Goal: Information Seeking & Learning: Learn about a topic

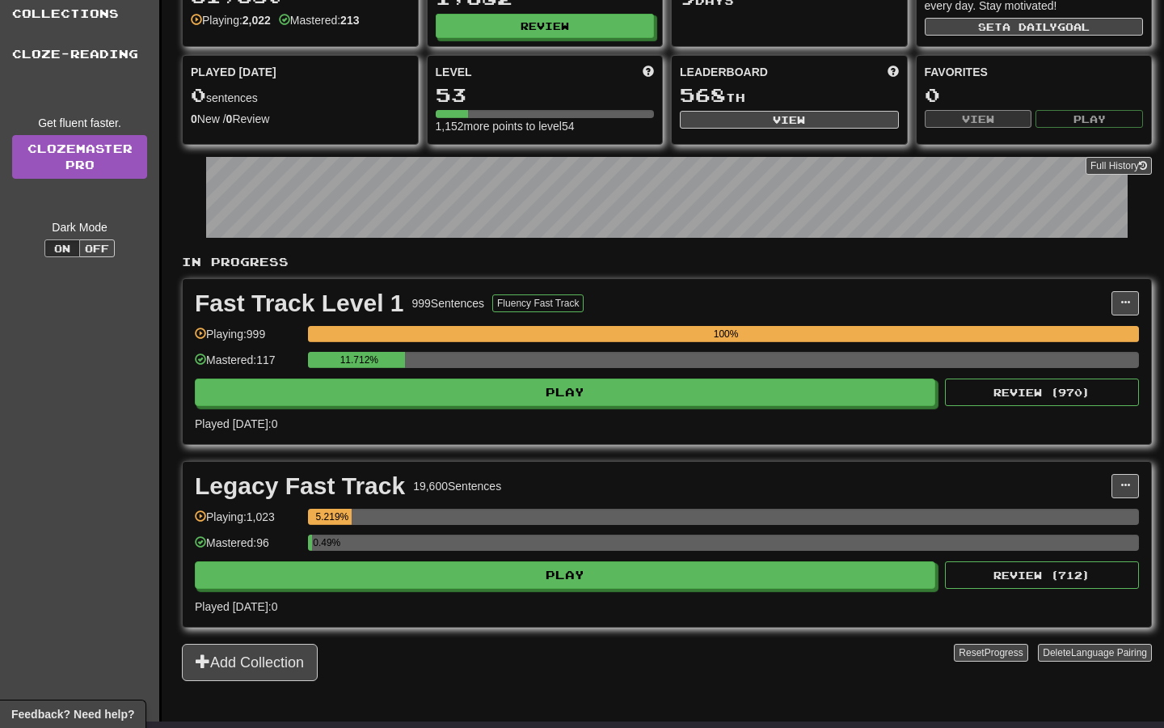
scroll to position [123, 0]
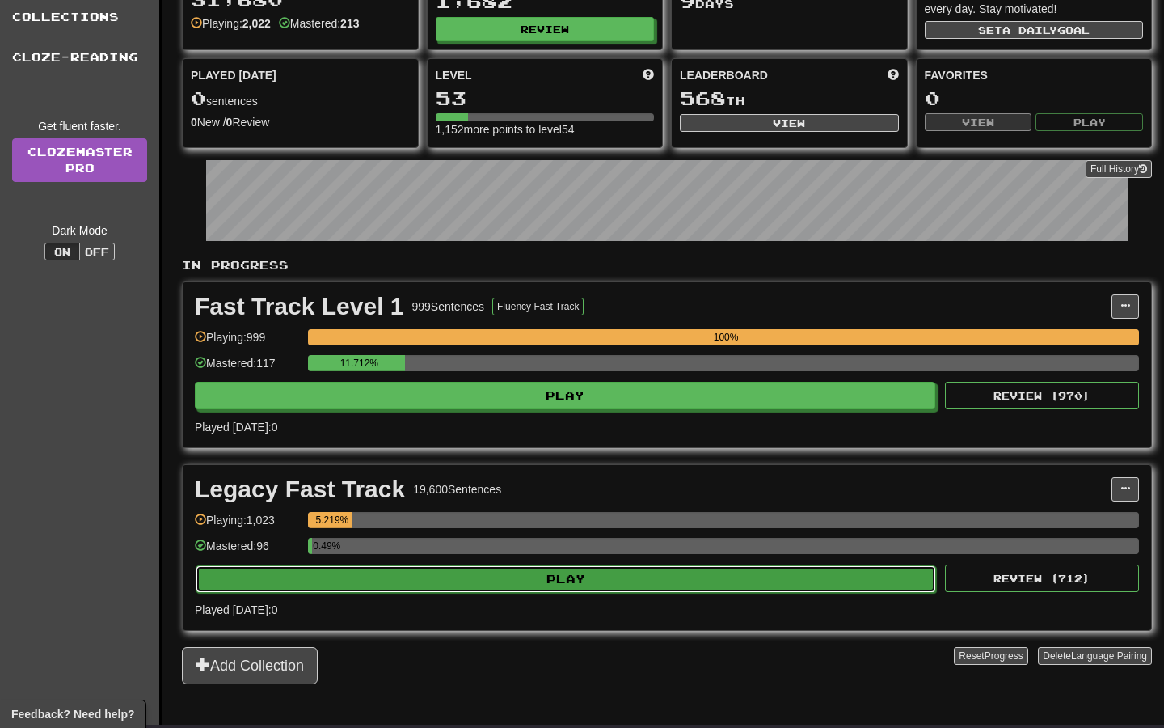
click at [695, 577] on button "Play" at bounding box center [566, 578] width 741 height 27
select select "**"
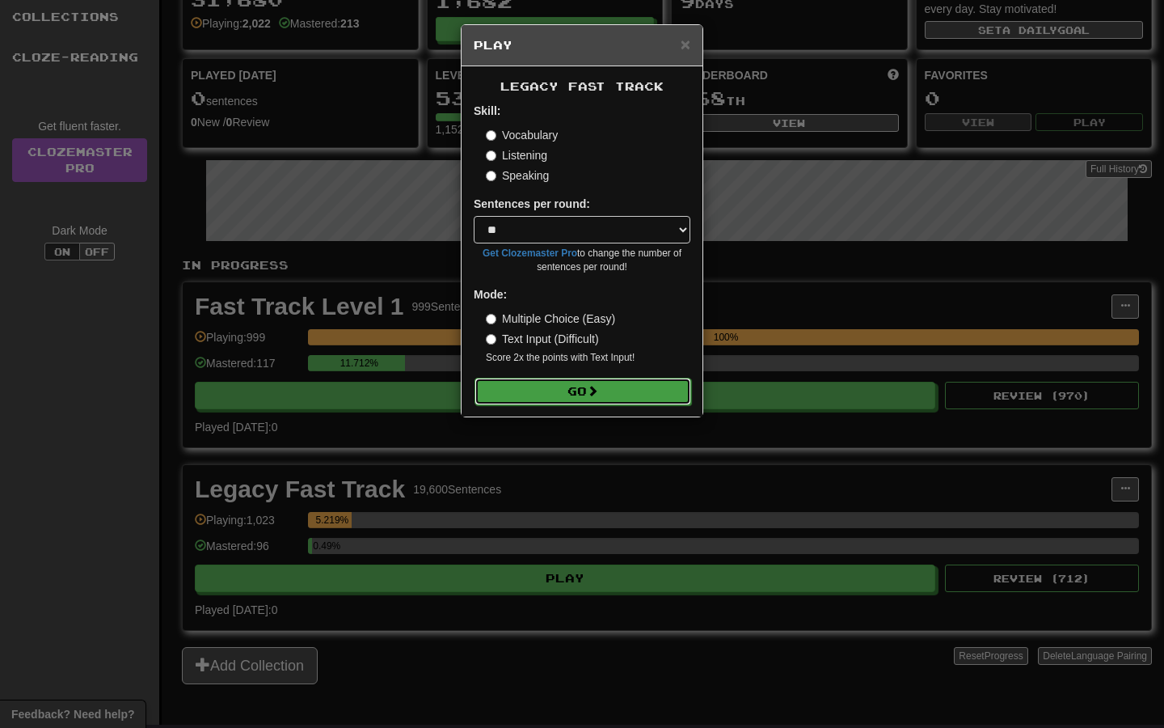
click at [592, 396] on span at bounding box center [592, 390] width 11 height 11
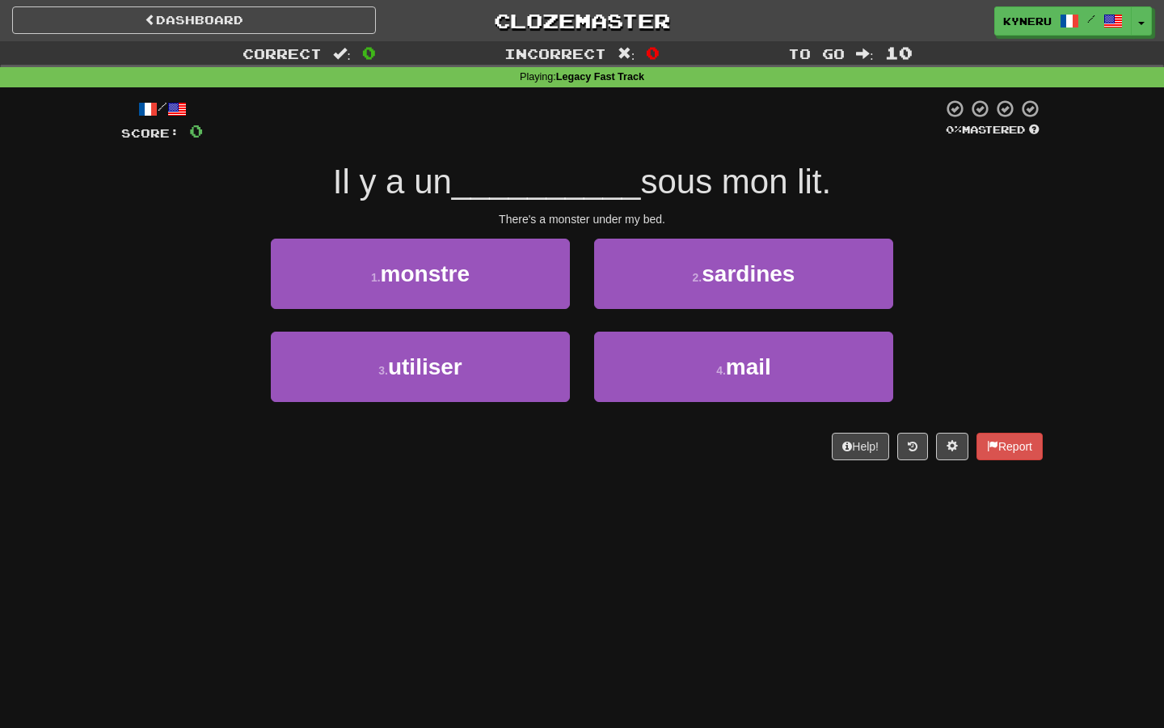
click at [115, 240] on div "/ Score: 0 0 % Mastered Il y a un __________ sous mon lit. There's a monster un…" at bounding box center [582, 284] width 946 height 395
click at [116, 241] on div "/ Score: 0 0 % Mastered Il y a un __________ sous mon lit. There's a monster un…" at bounding box center [582, 284] width 946 height 395
click at [118, 242] on div "/ Score: 0 0 % Mastered Il y a un __________ sous mon lit. There's a monster un…" at bounding box center [582, 284] width 946 height 395
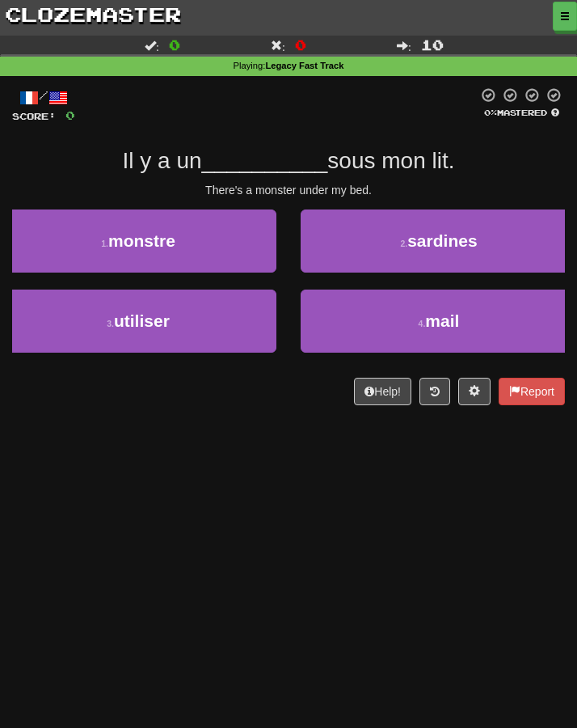
click at [201, 522] on div "Dashboard Clozemaster Kyneru / Toggle Dropdown Dashboard Leaderboard Activity F…" at bounding box center [288, 364] width 577 height 728
click at [202, 519] on div "Dashboard Clozemaster Kyneru / Toggle Dropdown Dashboard Leaderboard Activity F…" at bounding box center [288, 364] width 577 height 728
click at [218, 518] on div "Dashboard Clozemaster Kyneru / Toggle Dropdown Dashboard Leaderboard Activity F…" at bounding box center [288, 364] width 577 height 728
click at [220, 518] on div "Dashboard Clozemaster Kyneru / Toggle Dropdown Dashboard Leaderboard Activity F…" at bounding box center [288, 364] width 577 height 728
click at [222, 521] on div "Dashboard Clozemaster Kyneru / Toggle Dropdown Dashboard Leaderboard Activity F…" at bounding box center [288, 364] width 577 height 728
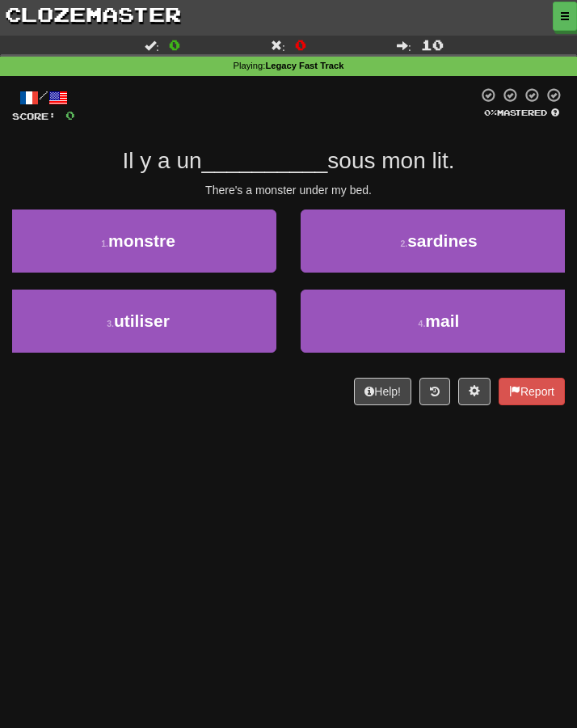
click at [222, 521] on div "Dashboard Clozemaster Kyneru / Toggle Dropdown Dashboard Leaderboard Activity F…" at bounding box center [288, 364] width 577 height 728
click at [222, 522] on div "Dashboard Clozemaster Kyneru / Toggle Dropdown Dashboard Leaderboard Activity F…" at bounding box center [288, 364] width 577 height 728
click at [253, 522] on div "Dashboard Clozemaster Kyneru / Toggle Dropdown Dashboard Leaderboard Activity F…" at bounding box center [288, 364] width 577 height 728
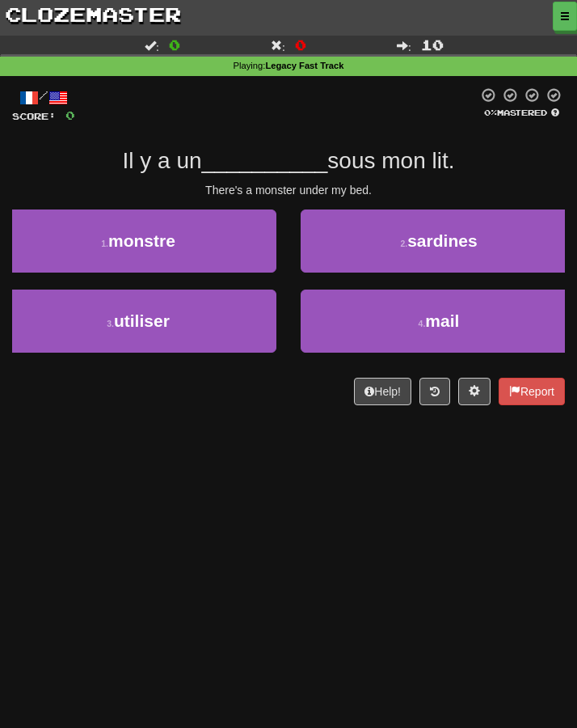
click at [259, 519] on div "Dashboard Clozemaster Kyneru / Toggle Dropdown Dashboard Leaderboard Activity F…" at bounding box center [288, 364] width 577 height 728
click at [131, 452] on div "Dashboard Clozemaster Kyneru / Toggle Dropdown Dashboard Leaderboard Activity F…" at bounding box center [288, 364] width 577 height 728
click at [154, 548] on div "Dashboard Clozemaster Kyneru / Toggle Dropdown Dashboard Leaderboard Activity F…" at bounding box center [288, 364] width 577 height 728
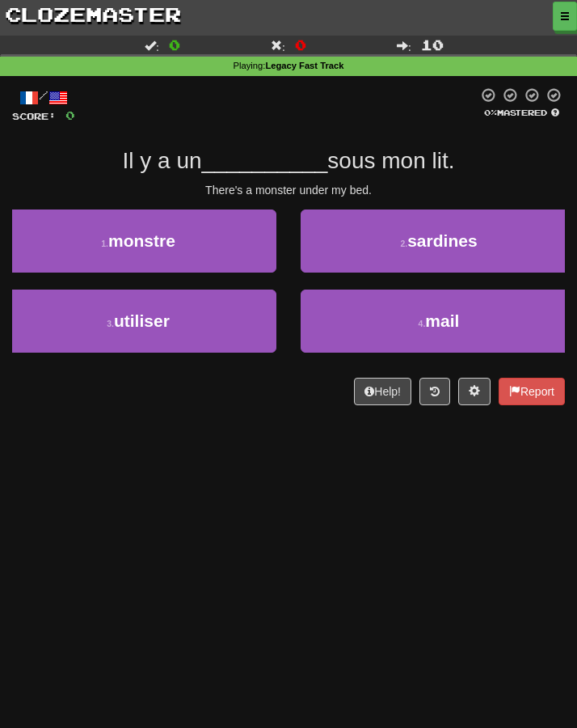
click at [156, 546] on div "Dashboard Clozemaster Kyneru / Toggle Dropdown Dashboard Leaderboard Activity F…" at bounding box center [288, 364] width 577 height 728
click at [95, 475] on div "Dashboard Clozemaster Kyneru / Toggle Dropdown Dashboard Leaderboard Activity F…" at bounding box center [288, 364] width 577 height 728
click at [126, 442] on div "Dashboard Clozemaster Kyneru / Toggle Dropdown Dashboard Leaderboard Activity F…" at bounding box center [288, 364] width 577 height 728
click at [54, 522] on div "Dashboard Clozemaster Kyneru / Toggle Dropdown Dashboard Leaderboard Activity F…" at bounding box center [288, 364] width 577 height 728
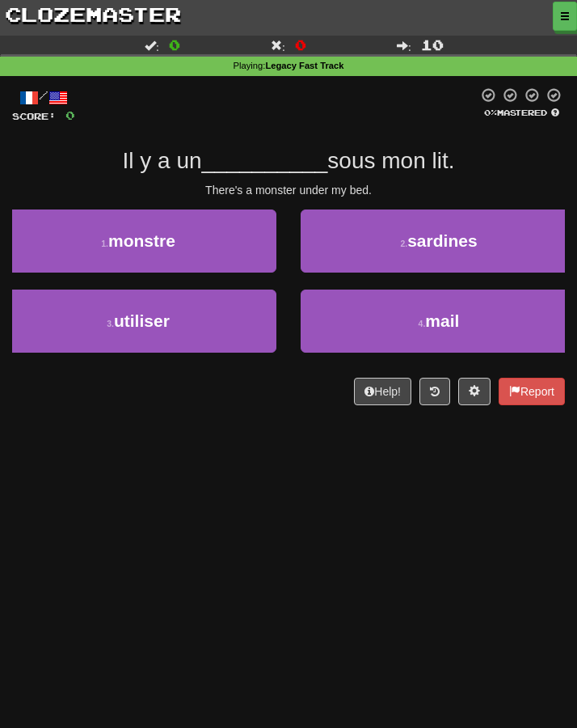
click at [45, 541] on div "Dashboard Clozemaster Kyneru / Toggle Dropdown Dashboard Leaderboard Activity F…" at bounding box center [288, 364] width 577 height 728
click at [78, 497] on div "Dashboard Clozemaster Kyneru / Toggle Dropdown Dashboard Leaderboard Activity F…" at bounding box center [288, 364] width 577 height 728
click at [104, 513] on div "Dashboard Clozemaster Kyneru / Toggle Dropdown Dashboard Leaderboard Activity F…" at bounding box center [288, 364] width 577 height 728
click at [136, 501] on div "Dashboard Clozemaster Kyneru / Toggle Dropdown Dashboard Leaderboard Activity F…" at bounding box center [288, 364] width 577 height 728
click at [70, 509] on div "Dashboard Clozemaster Kyneru / Toggle Dropdown Dashboard Leaderboard Activity F…" at bounding box center [288, 364] width 577 height 728
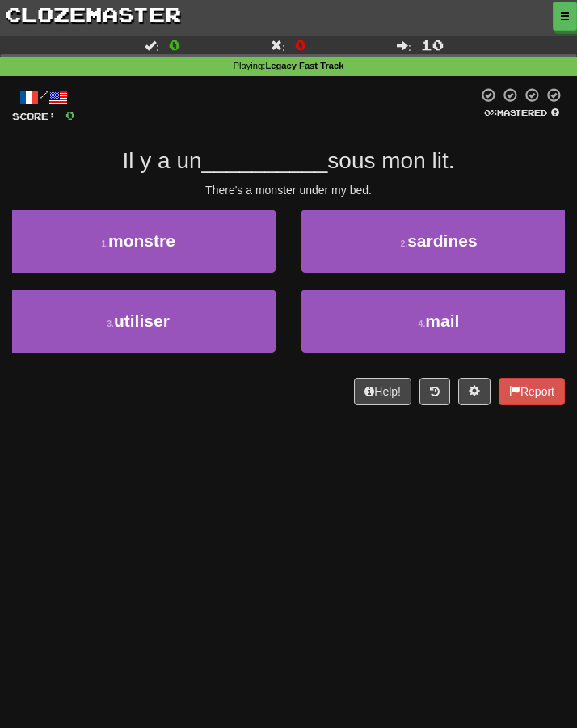
click at [89, 485] on div "Dashboard Clozemaster Kyneru / Toggle Dropdown Dashboard Leaderboard Activity F…" at bounding box center [288, 364] width 577 height 728
click at [68, 488] on div "Dashboard Clozemaster Kyneru / Toggle Dropdown Dashboard Leaderboard Activity F…" at bounding box center [288, 364] width 577 height 728
click at [129, 487] on div "Dashboard Clozemaster Kyneru / Toggle Dropdown Dashboard Leaderboard Activity F…" at bounding box center [288, 364] width 577 height 728
click at [164, 488] on div "Dashboard Clozemaster Kyneru / Toggle Dropdown Dashboard Leaderboard Activity F…" at bounding box center [288, 364] width 577 height 728
click at [89, 450] on div "Dashboard Clozemaster Kyneru / Toggle Dropdown Dashboard Leaderboard Activity F…" at bounding box center [288, 364] width 577 height 728
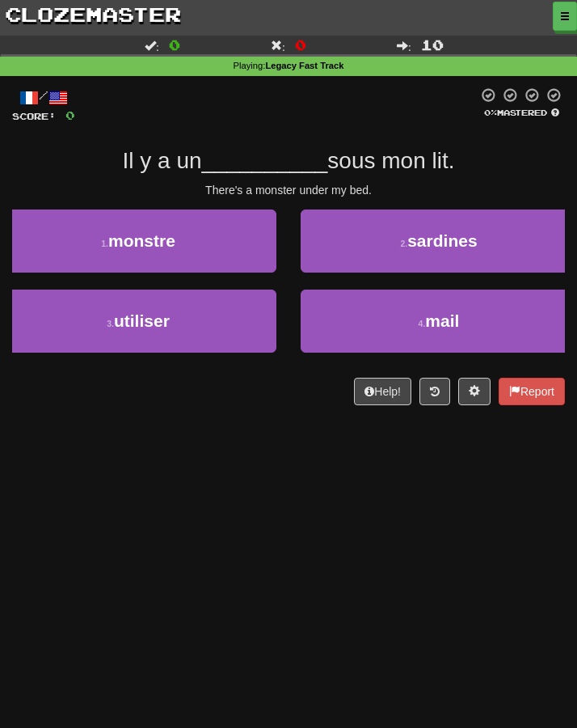
click at [94, 400] on div "Help! Report" at bounding box center [288, 391] width 553 height 27
click at [259, 464] on div "Dashboard Clozemaster Kyneru / Toggle Dropdown Dashboard Leaderboard Activity F…" at bounding box center [288, 364] width 577 height 728
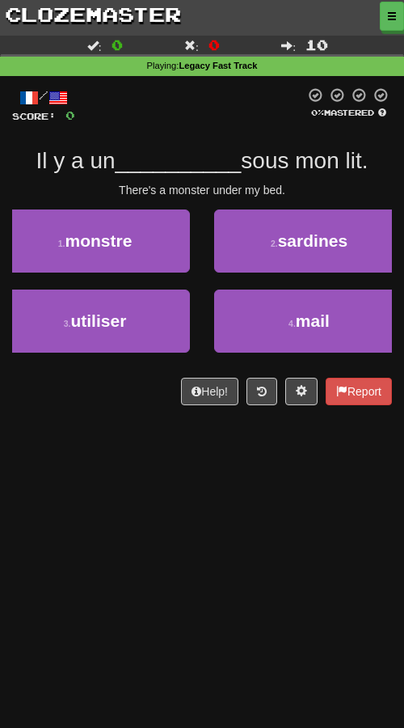
click at [131, 446] on div "Dashboard Clozemaster Kyneru / Toggle Dropdown Dashboard Leaderboard Activity F…" at bounding box center [202, 364] width 404 height 728
click at [116, 455] on div "Dashboard Clozemaster Kyneru / Toggle Dropdown Dashboard Leaderboard Activity F…" at bounding box center [202, 364] width 404 height 728
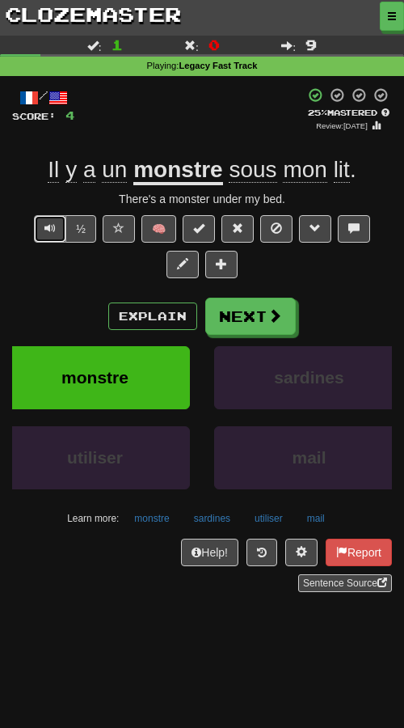
click at [44, 228] on span "Text-to-speech controls" at bounding box center [49, 227] width 11 height 11
click at [44, 232] on span "Text-to-speech controls" at bounding box center [49, 227] width 11 height 11
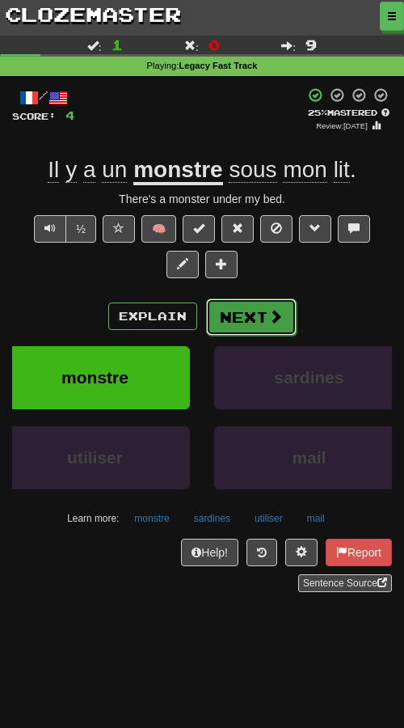
click at [247, 328] on button "Next" at bounding box center [251, 316] width 91 height 37
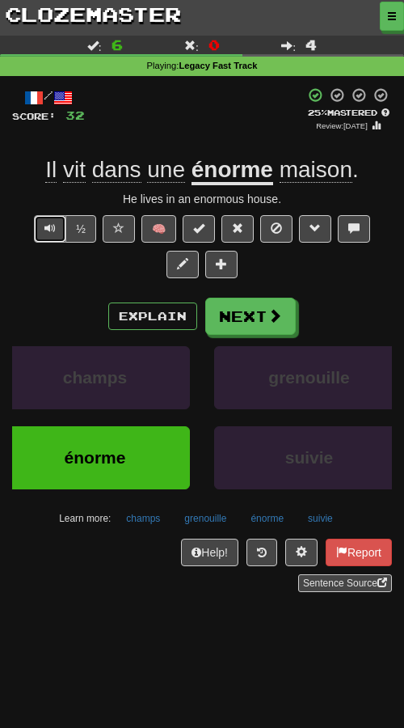
click at [34, 218] on button "Text-to-speech controls" at bounding box center [50, 228] width 32 height 27
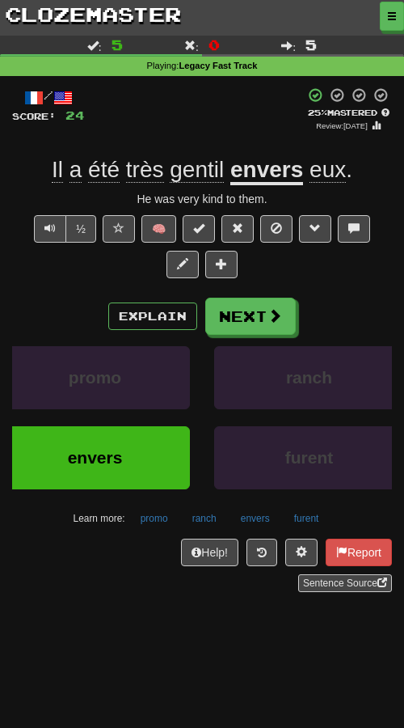
click at [126, 180] on span "été" at bounding box center [145, 170] width 38 height 26
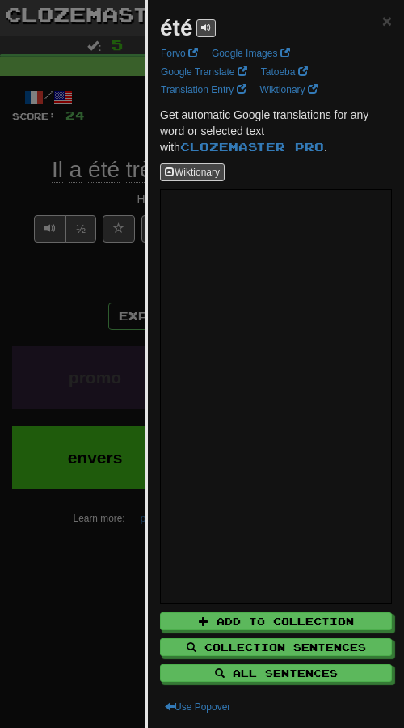
click at [79, 307] on div at bounding box center [202, 364] width 404 height 728
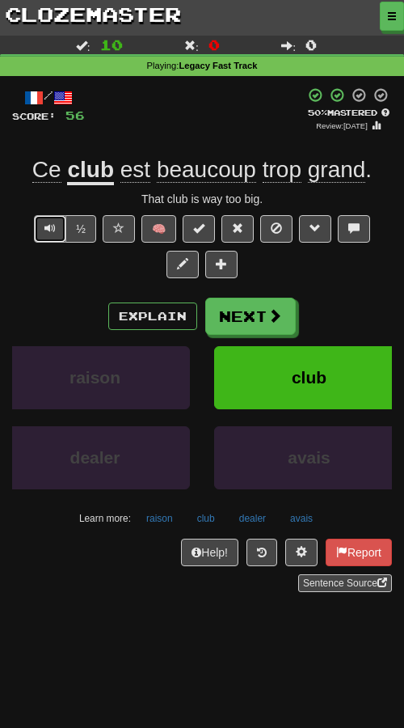
click at [44, 230] on span "Text-to-speech controls" at bounding box center [49, 227] width 11 height 11
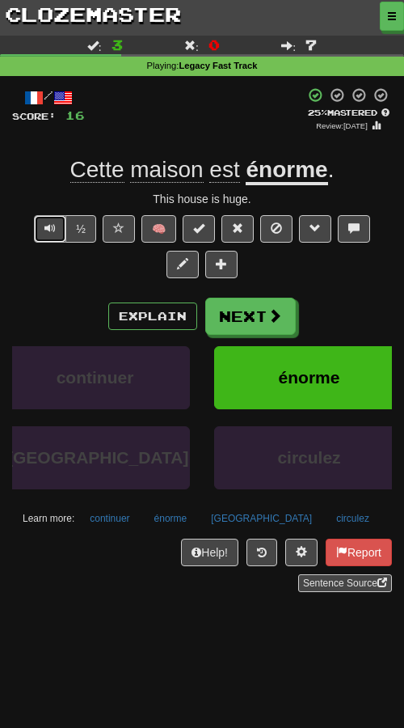
click at [38, 226] on button "Text-to-speech controls" at bounding box center [50, 228] width 32 height 27
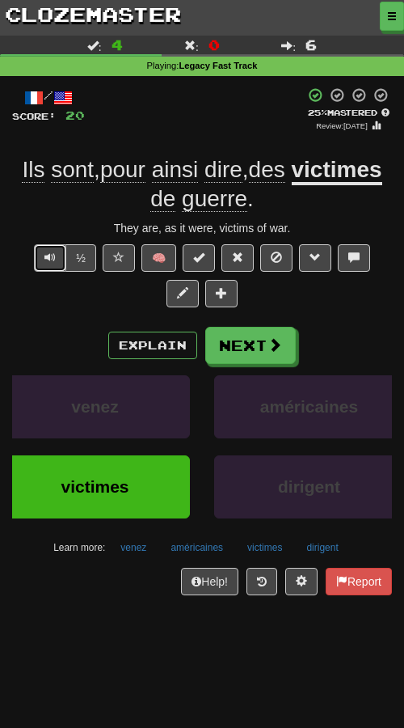
click at [34, 262] on button "Text-to-speech controls" at bounding box center [50, 257] width 32 height 27
click at [168, 355] on button "Explain" at bounding box center [152, 345] width 89 height 27
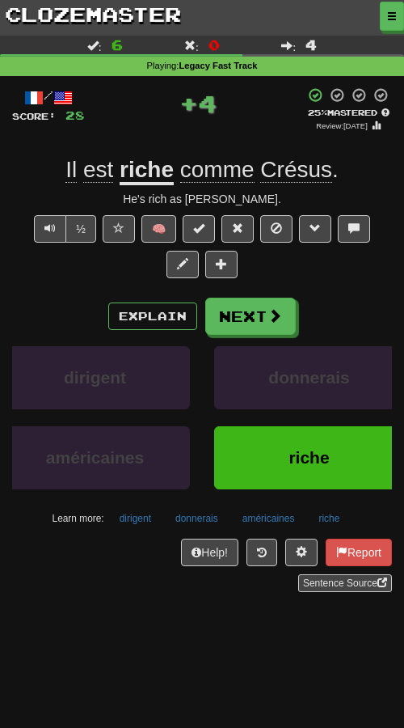
click at [306, 178] on span "Crésus" at bounding box center [296, 170] width 72 height 26
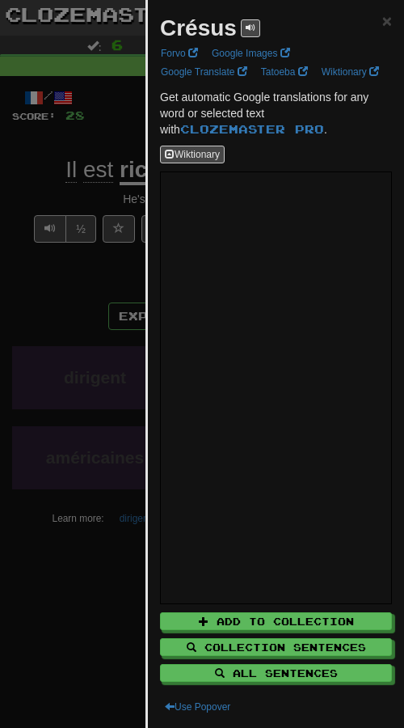
click at [75, 314] on div at bounding box center [202, 364] width 404 height 728
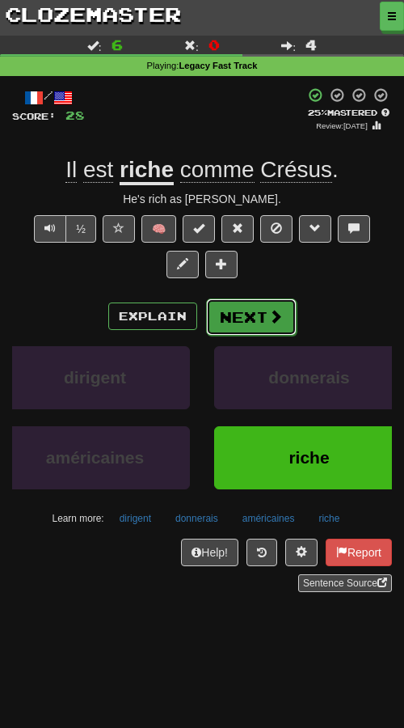
click at [232, 318] on button "Next" at bounding box center [251, 316] width 91 height 37
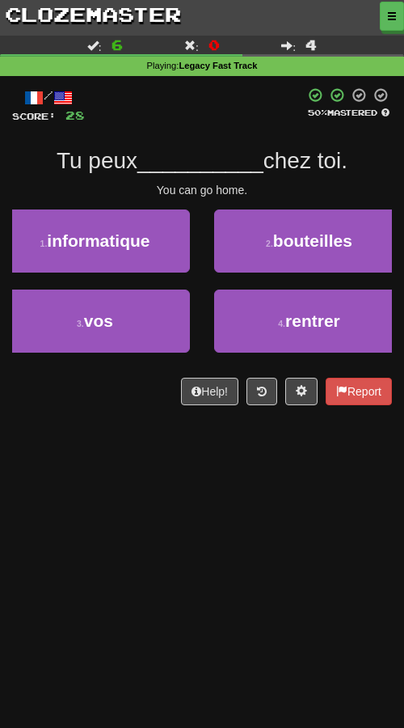
click at [231, 625] on div "Dashboard Clozemaster Kyneru / Toggle Dropdown Dashboard Leaderboard Activity F…" at bounding box center [202, 364] width 404 height 728
